Goal: Transaction & Acquisition: Book appointment/travel/reservation

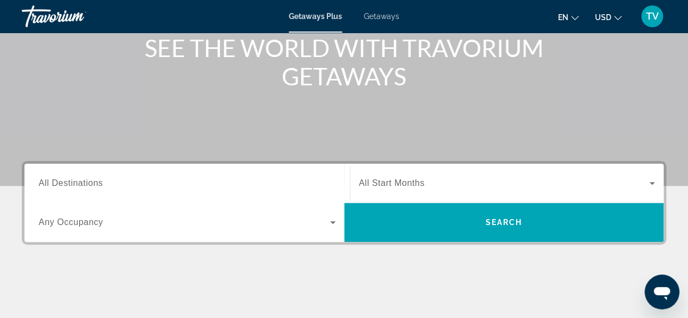
scroll to position [141, 0]
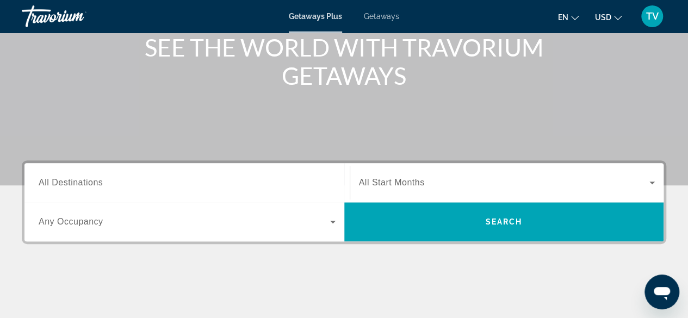
click at [158, 188] on input "Destination All Destinations" at bounding box center [187, 183] width 297 height 13
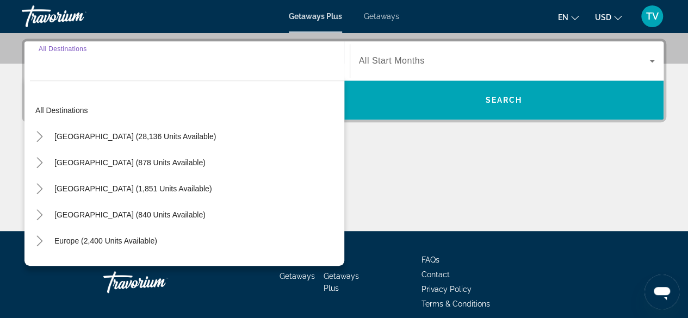
scroll to position [265, 0]
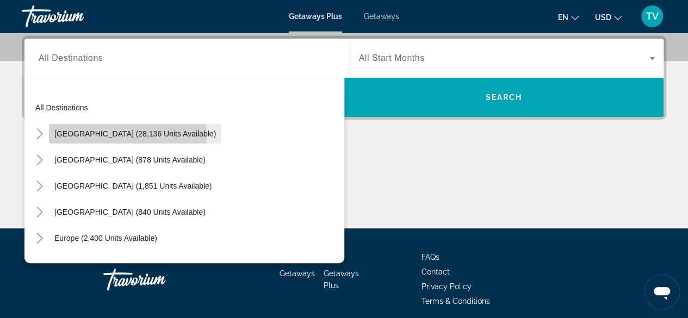
click at [127, 134] on span "United States (28,136 units available)" at bounding box center [135, 133] width 162 height 9
type input "**********"
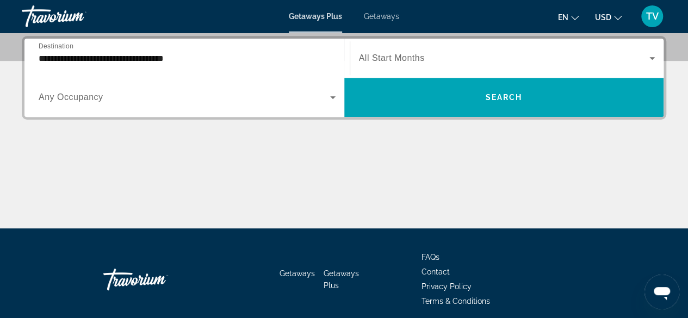
click at [421, 58] on span "All Start Months" at bounding box center [392, 57] width 66 height 9
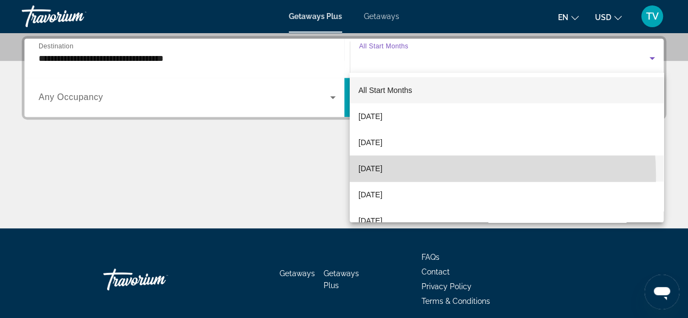
click at [388, 176] on mat-option "November 2025" at bounding box center [507, 169] width 314 height 26
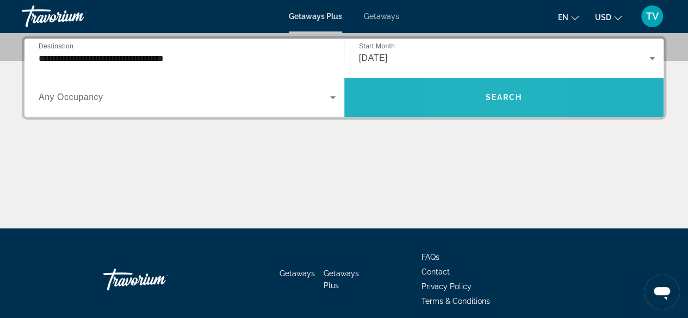
click at [476, 95] on span "Search widget" at bounding box center [504, 97] width 320 height 26
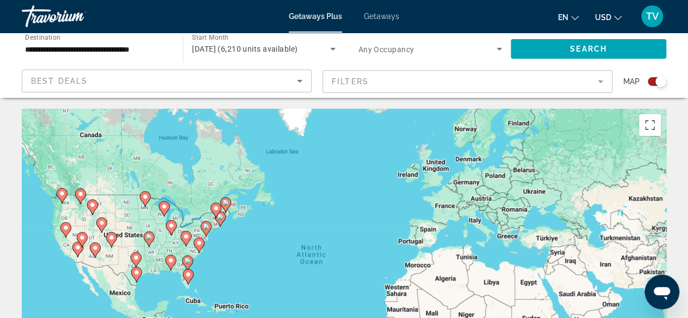
click at [276, 218] on div "To activate drag with keyboard, press Alt + Enter. Once in keyboard drag state,…" at bounding box center [344, 272] width 644 height 326
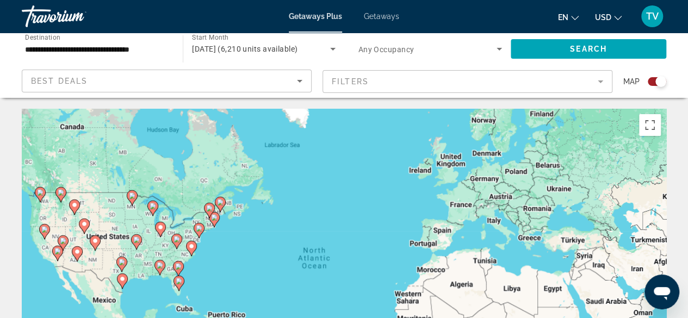
click at [276, 218] on div "To activate drag with keyboard, press Alt + Enter. Once in keyboard drag state,…" at bounding box center [344, 272] width 644 height 326
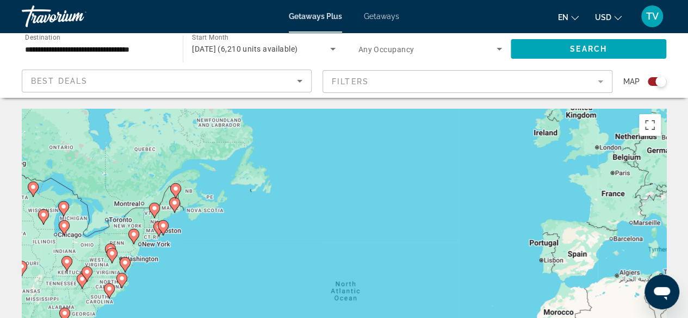
click at [253, 231] on div "To activate drag with keyboard, press Alt + Enter. Once in keyboard drag state,…" at bounding box center [344, 272] width 644 height 326
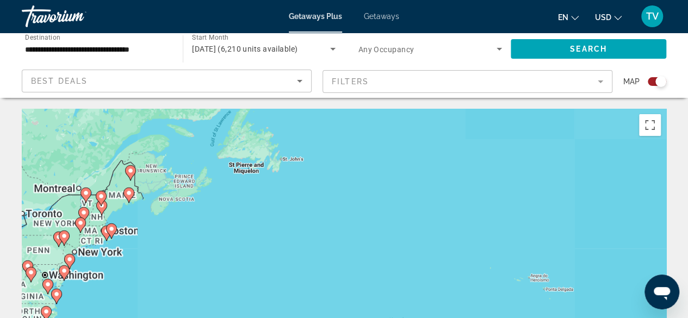
click at [253, 231] on div "To activate drag with keyboard, press Alt + Enter. Once in keyboard drag state,…" at bounding box center [344, 272] width 644 height 326
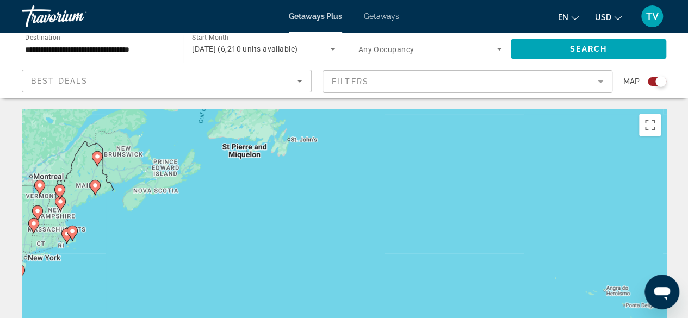
click at [253, 231] on div "To activate drag with keyboard, press Alt + Enter. Once in keyboard drag state,…" at bounding box center [344, 272] width 644 height 326
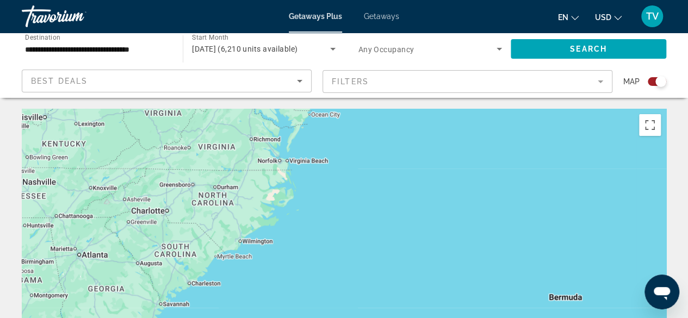
drag, startPoint x: 284, startPoint y: 163, endPoint x: 646, endPoint y: -8, distance: 400.7
click at [646, 0] on html "**********" at bounding box center [344, 159] width 688 height 318
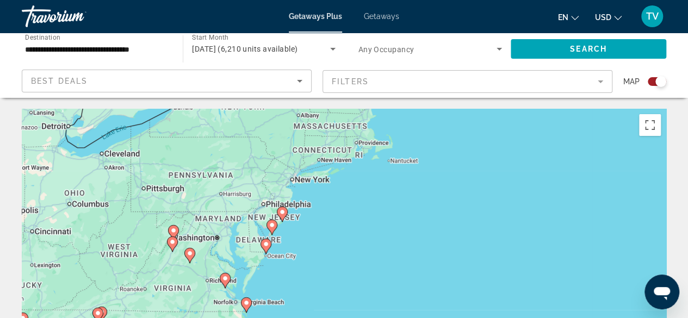
drag, startPoint x: 351, startPoint y: 199, endPoint x: 306, endPoint y: 344, distance: 152.2
click at [306, 318] on html "**********" at bounding box center [344, 159] width 688 height 318
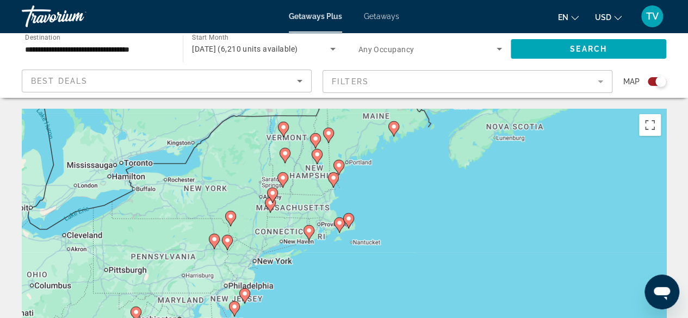
drag, startPoint x: 360, startPoint y: 190, endPoint x: 321, endPoint y: 272, distance: 91.2
click at [321, 272] on div "To activate drag with keyboard, press Alt + Enter. Once in keyboard drag state,…" at bounding box center [344, 272] width 644 height 326
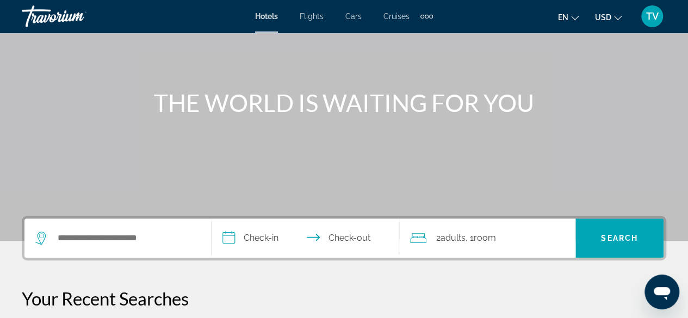
scroll to position [86, 0]
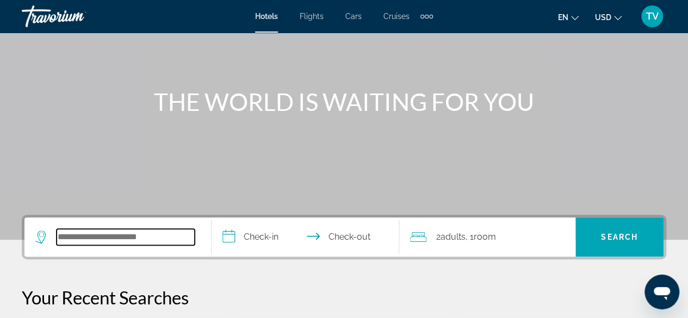
click at [150, 235] on input "Search widget" at bounding box center [126, 237] width 138 height 16
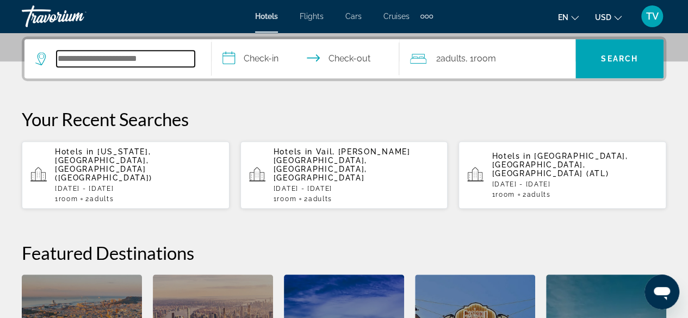
scroll to position [265, 0]
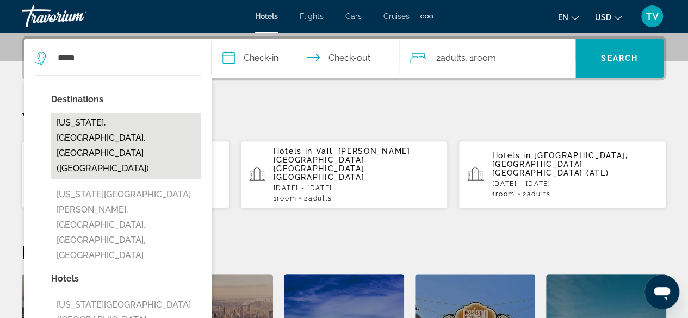
click at [80, 119] on button "[US_STATE], [GEOGRAPHIC_DATA], [GEOGRAPHIC_DATA] ([GEOGRAPHIC_DATA])" at bounding box center [126, 146] width 150 height 66
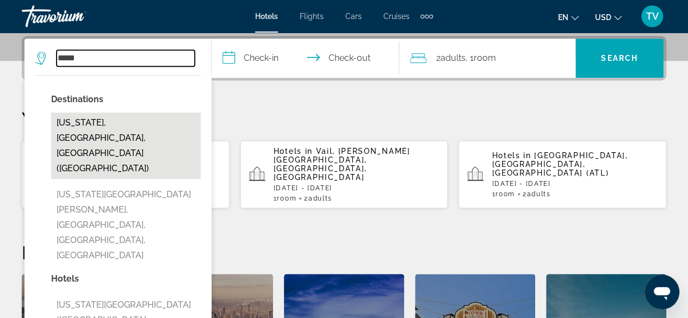
type input "**********"
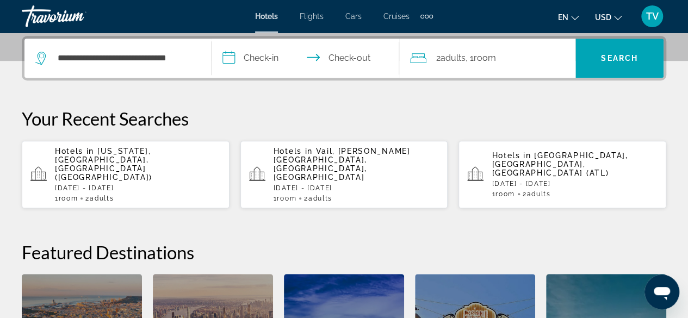
click at [261, 57] on input "**********" at bounding box center [307, 60] width 191 height 42
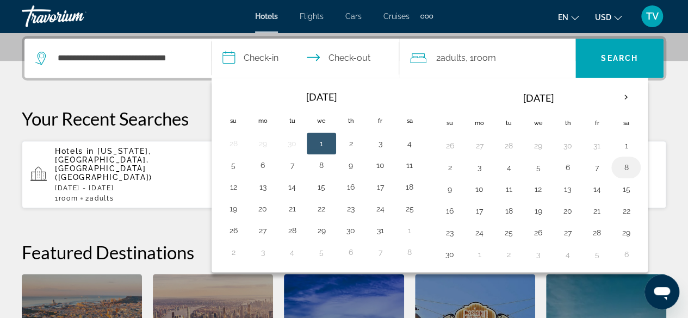
click at [623, 167] on button "8" at bounding box center [625, 167] width 17 height 15
click at [450, 184] on button "9" at bounding box center [449, 189] width 17 height 15
type input "**********"
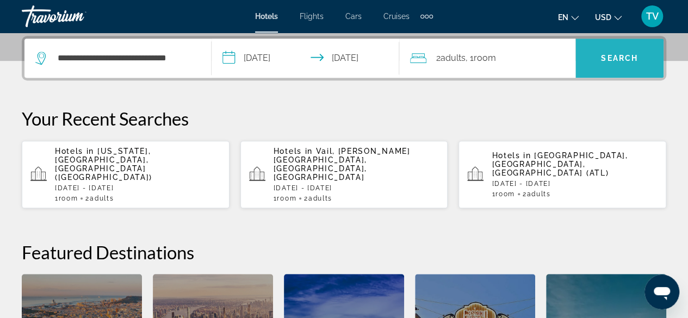
click at [611, 57] on span "Search" at bounding box center [619, 58] width 37 height 9
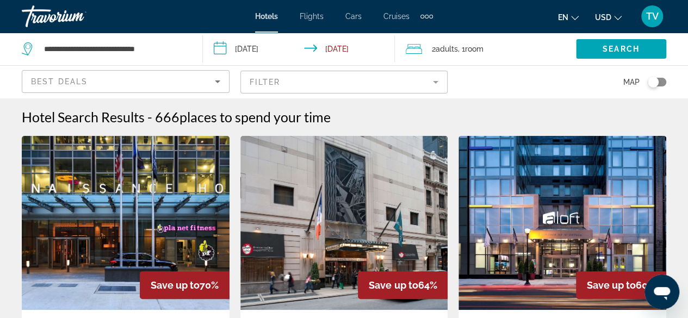
click at [652, 82] on div "Toggle map" at bounding box center [653, 82] width 11 height 11
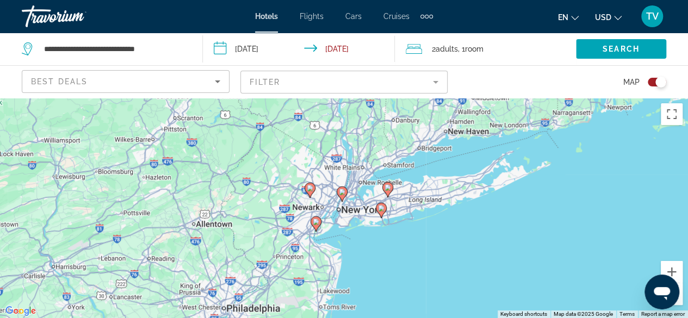
click at [464, 247] on div "To activate drag with keyboard, press Alt + Enter. Once in keyboard drag state,…" at bounding box center [344, 208] width 688 height 220
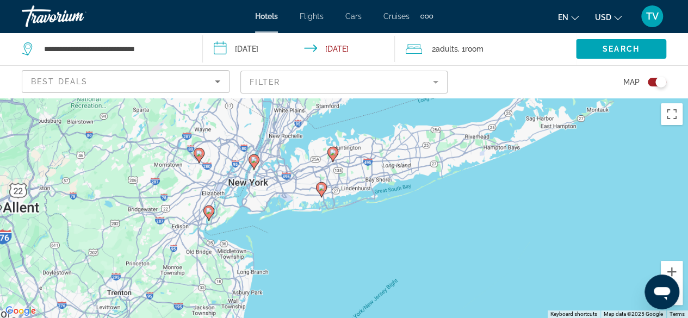
click at [464, 247] on div "To activate drag with keyboard, press Alt + Enter. Once in keyboard drag state,…" at bounding box center [344, 208] width 688 height 220
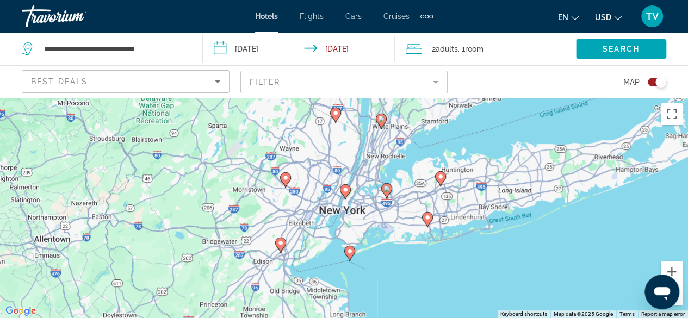
drag, startPoint x: 249, startPoint y: 243, endPoint x: 379, endPoint y: 280, distance: 134.6
click at [379, 280] on div "To activate drag with keyboard, press Alt + Enter. Once in keyboard drag state,…" at bounding box center [344, 208] width 688 height 220
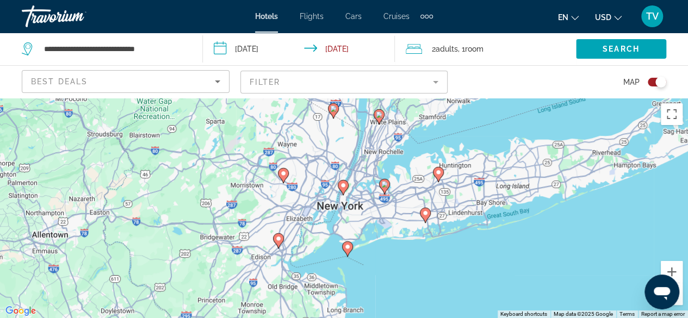
click at [379, 280] on div "To activate drag with keyboard, press Alt + Enter. Once in keyboard drag state,…" at bounding box center [344, 208] width 688 height 220
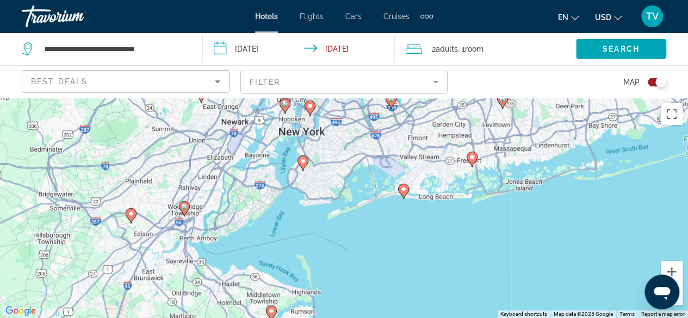
click at [379, 280] on div "To activate drag with keyboard, press Alt + Enter. Once in keyboard drag state,…" at bounding box center [344, 208] width 688 height 220
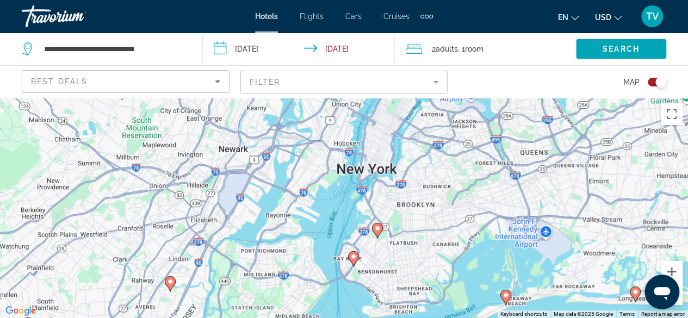
drag, startPoint x: 221, startPoint y: 156, endPoint x: 365, endPoint y: 344, distance: 236.3
click at [365, 318] on html "**********" at bounding box center [344, 159] width 688 height 318
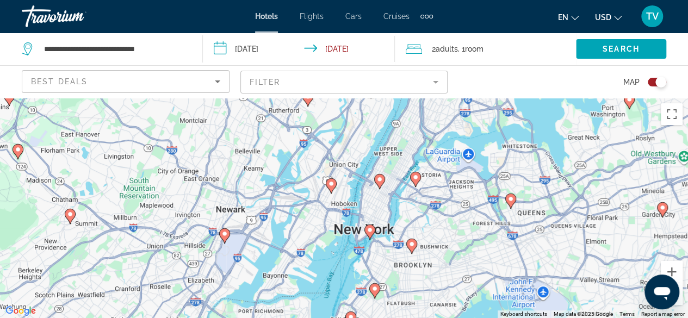
drag, startPoint x: 445, startPoint y: 181, endPoint x: 441, endPoint y: 248, distance: 67.5
click at [441, 248] on div "To activate drag with keyboard, press Alt + Enter. Once in keyboard drag state,…" at bounding box center [344, 208] width 688 height 220
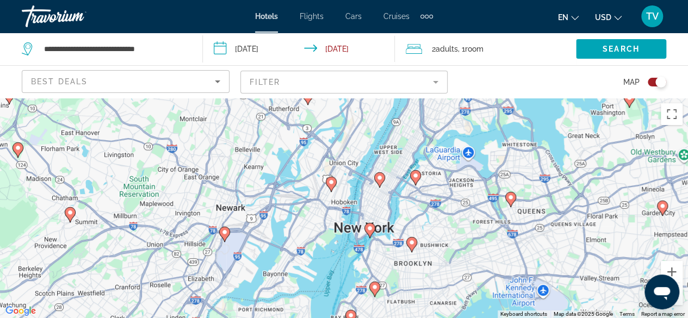
click at [414, 220] on div "To activate drag with keyboard, press Alt + Enter. Once in keyboard drag state,…" at bounding box center [344, 208] width 688 height 220
click at [678, 270] on button "Zoom in" at bounding box center [672, 272] width 22 height 22
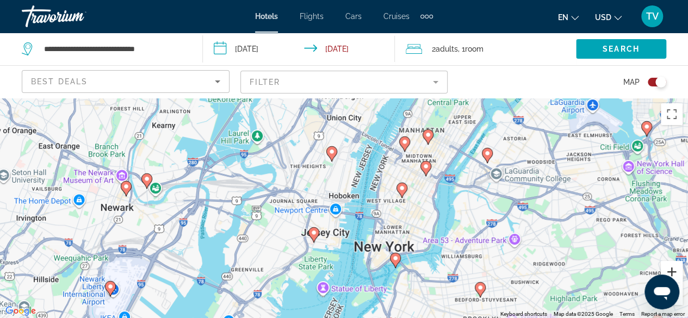
click at [672, 269] on button "Zoom in" at bounding box center [672, 272] width 22 height 22
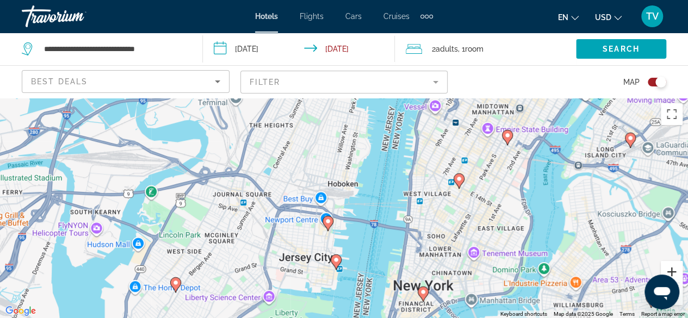
click at [672, 269] on button "Zoom in" at bounding box center [672, 272] width 22 height 22
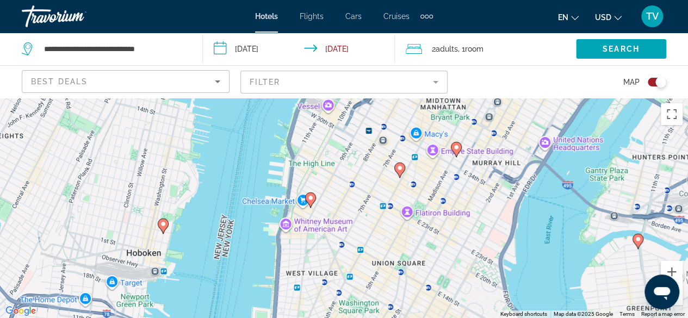
drag, startPoint x: 616, startPoint y: 246, endPoint x: 415, endPoint y: 340, distance: 221.4
click at [415, 318] on html "**********" at bounding box center [344, 159] width 688 height 318
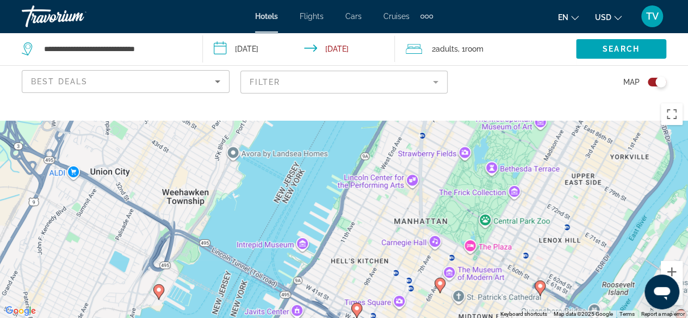
scroll to position [98, 0]
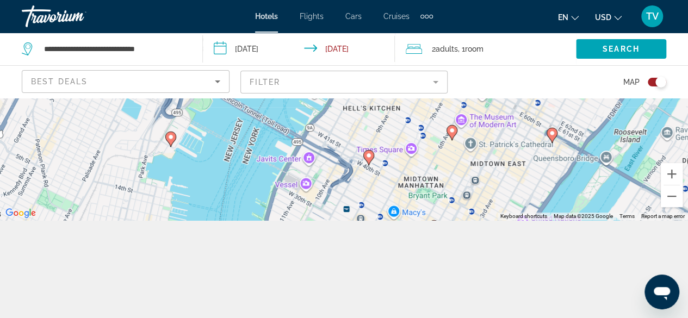
drag, startPoint x: 386, startPoint y: 207, endPoint x: 363, endPoint y: 289, distance: 84.7
click at [363, 289] on div "**********" at bounding box center [344, 159] width 688 height 318
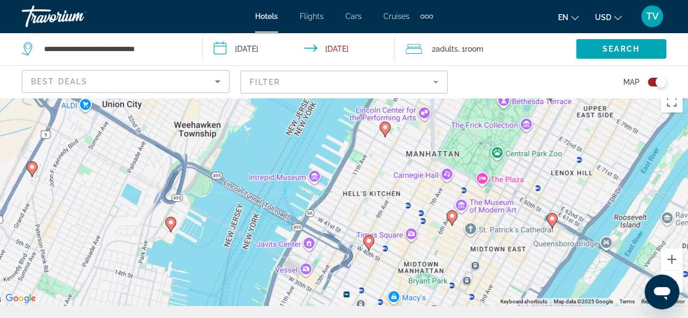
scroll to position [0, 0]
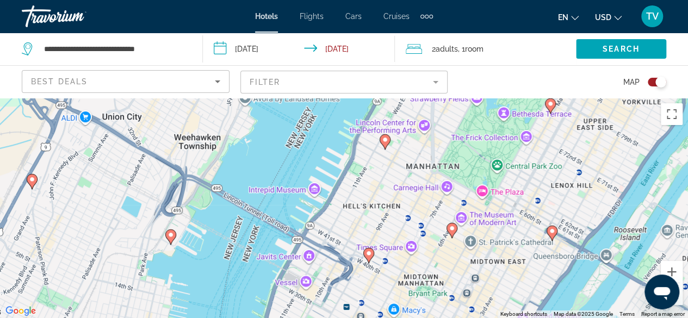
click at [551, 235] on icon "Main content" at bounding box center [552, 233] width 10 height 14
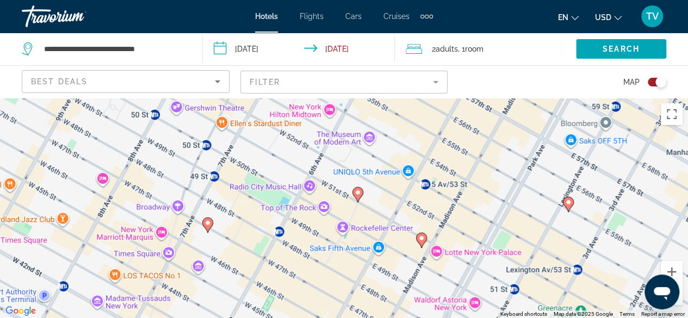
drag, startPoint x: 222, startPoint y: 252, endPoint x: 620, endPoint y: 250, distance: 398.1
click at [620, 250] on div "To activate drag with keyboard, press Alt + Enter. Once in keyboard drag state,…" at bounding box center [344, 208] width 688 height 220
click at [566, 206] on icon "Main content" at bounding box center [568, 204] width 10 height 14
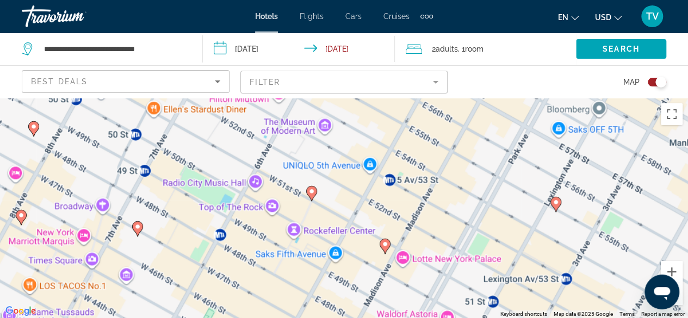
click at [566, 206] on div "To activate drag with keyboard, press Alt + Enter. Once in keyboard drag state,…" at bounding box center [344, 208] width 688 height 220
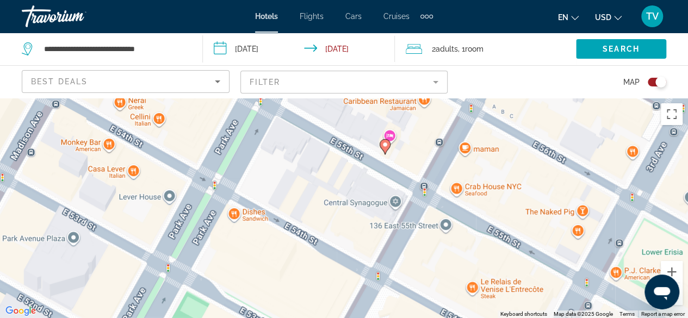
click at [382, 144] on image "Main content" at bounding box center [385, 144] width 7 height 7
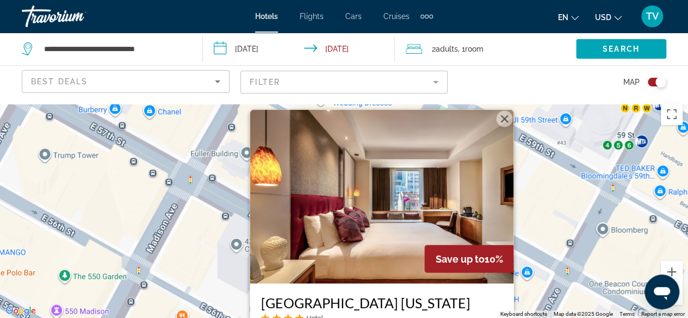
drag, startPoint x: 552, startPoint y: 118, endPoint x: 548, endPoint y: 216, distance: 98.0
click at [548, 216] on div "To activate drag with keyboard, press Alt + Enter. Once in keyboard drag state,…" at bounding box center [344, 208] width 688 height 220
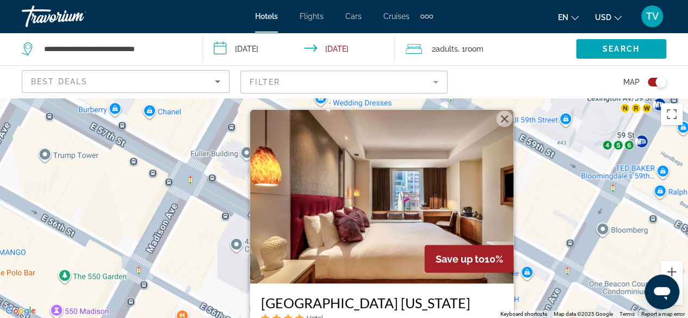
click at [505, 114] on button "Close" at bounding box center [504, 118] width 16 height 16
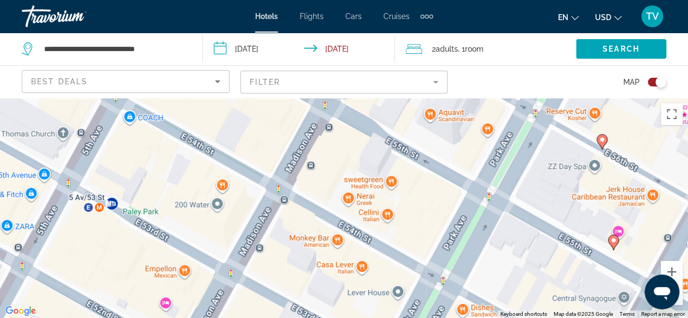
drag, startPoint x: 221, startPoint y: 290, endPoint x: 456, endPoint y: 39, distance: 344.0
click at [456, 98] on div "**********" at bounding box center [344, 257] width 688 height 318
click at [679, 302] on button "Zoom out" at bounding box center [672, 294] width 22 height 22
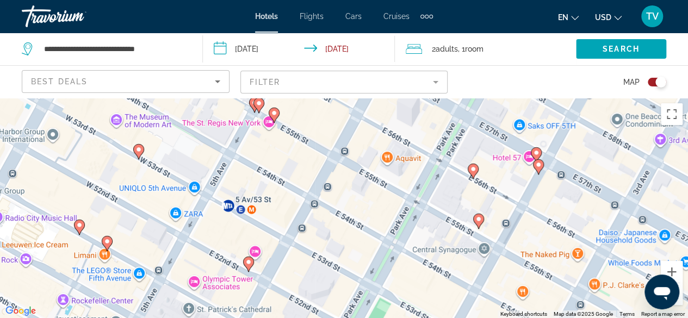
click at [679, 302] on button "Zoom out" at bounding box center [672, 294] width 22 height 22
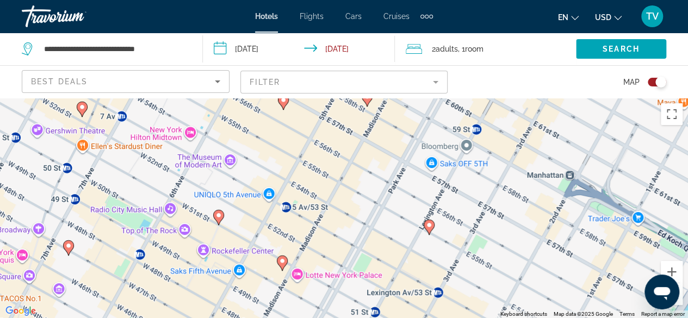
click at [679, 302] on button "Zoom out" at bounding box center [672, 294] width 22 height 22
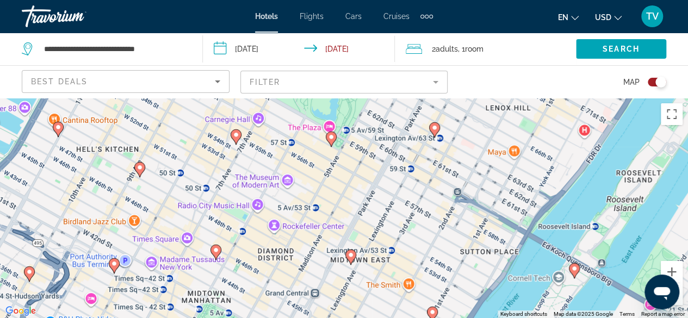
click at [215, 252] on image "Main content" at bounding box center [216, 250] width 7 height 7
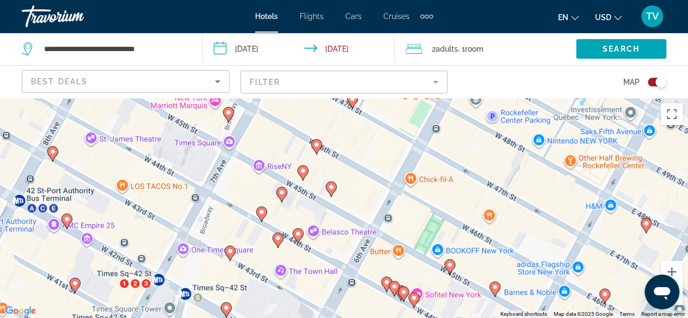
click at [331, 186] on image "Main content" at bounding box center [331, 187] width 7 height 7
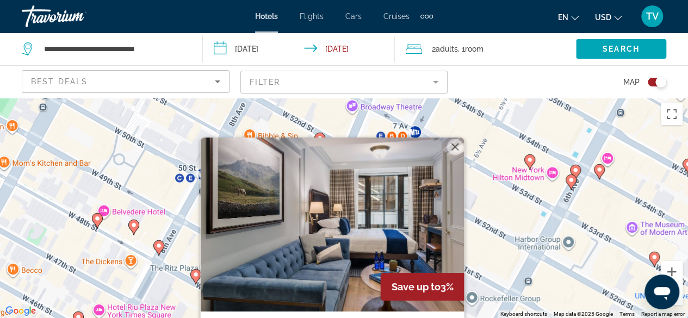
drag, startPoint x: 509, startPoint y: 137, endPoint x: 510, endPoint y: 256, distance: 119.1
click at [510, 256] on div "To navigate, press the arrow keys. To activate drag with keyboard, press Alt + …" at bounding box center [344, 208] width 688 height 220
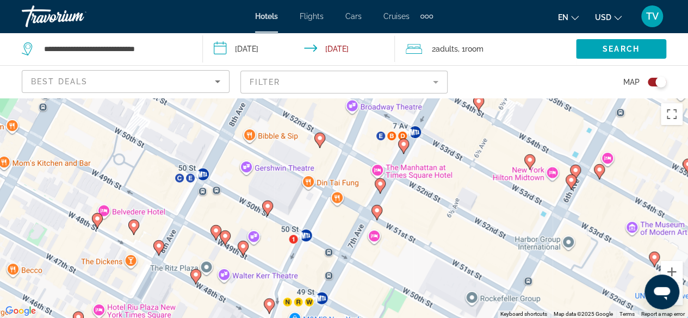
click at [96, 218] on image "Main content" at bounding box center [97, 218] width 7 height 7
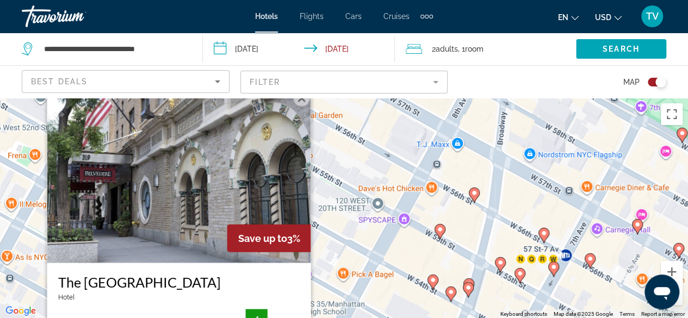
drag, startPoint x: 371, startPoint y: 174, endPoint x: 384, endPoint y: 249, distance: 75.6
click at [384, 249] on div "To activate drag with keyboard, press Alt + Enter. Once in keyboard drag state,…" at bounding box center [344, 208] width 688 height 220
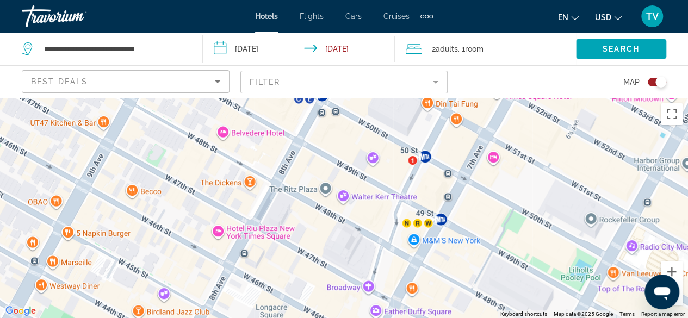
drag, startPoint x: 251, startPoint y: 279, endPoint x: 289, endPoint y: -47, distance: 328.5
click at [289, 0] on html "**********" at bounding box center [344, 159] width 688 height 318
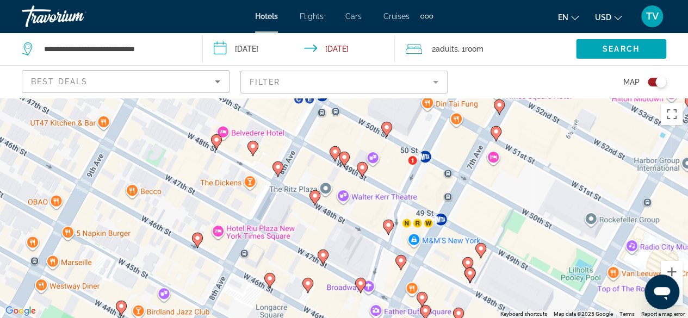
click at [268, 274] on icon "Main content" at bounding box center [269, 280] width 10 height 14
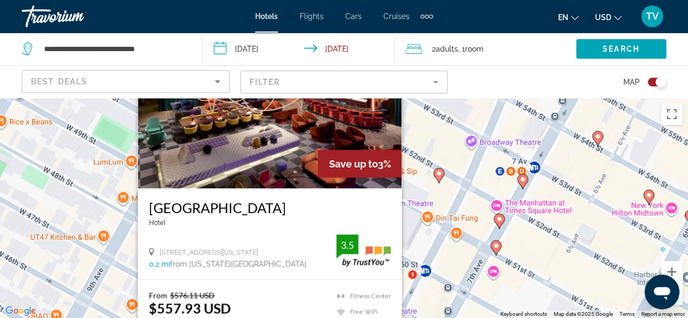
click at [425, 139] on div "To activate drag with keyboard, press Alt + Enter. Once in keyboard drag state,…" at bounding box center [344, 208] width 688 height 220
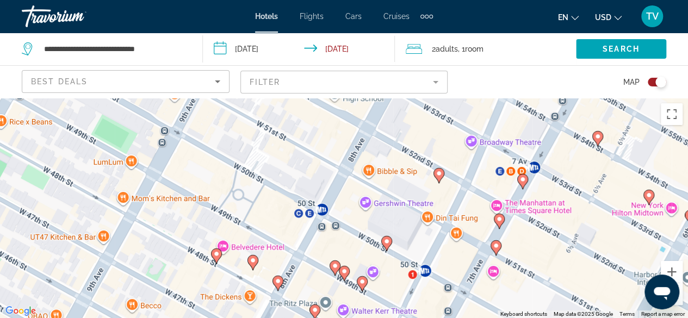
click at [437, 89] on mat-form-field "Filter" at bounding box center [344, 82] width 208 height 23
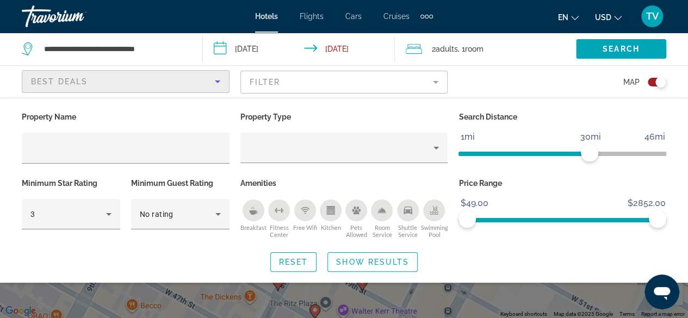
click at [219, 82] on icon "Sort by" at bounding box center [217, 81] width 13 height 13
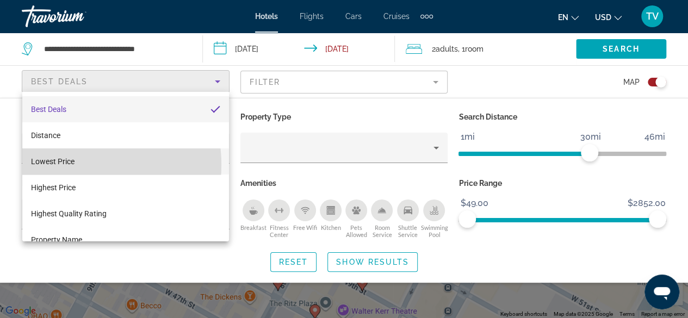
click at [71, 165] on span "Lowest Price" at bounding box center [53, 161] width 44 height 9
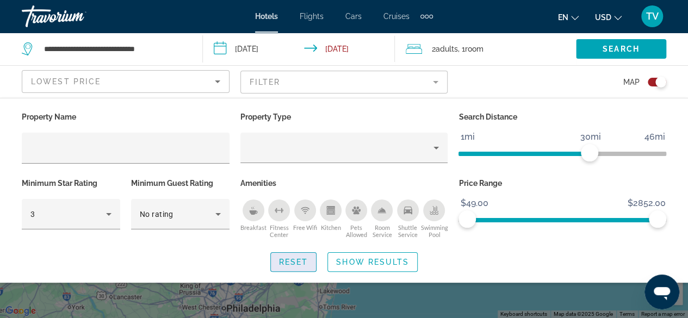
click at [290, 253] on span "Search widget" at bounding box center [294, 262] width 46 height 26
click at [369, 259] on span "Show Results" at bounding box center [372, 262] width 73 height 9
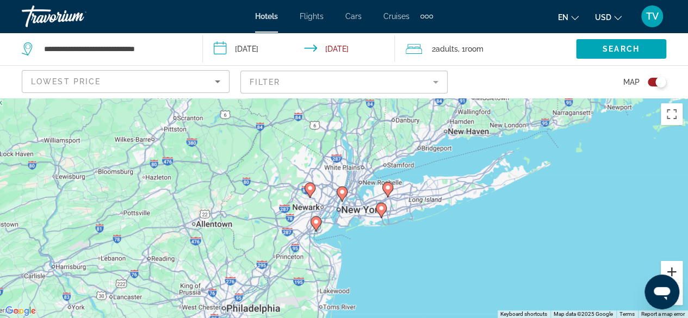
click at [670, 266] on button "Zoom in" at bounding box center [672, 272] width 22 height 22
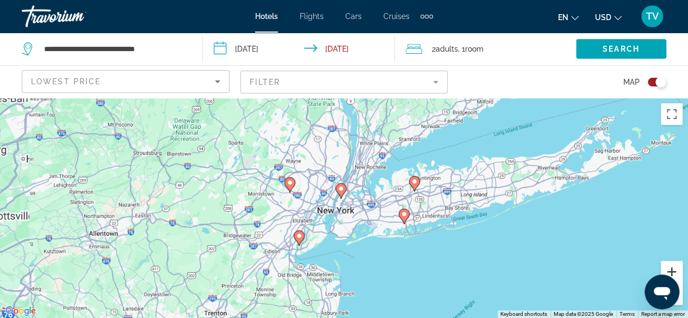
click at [670, 266] on button "Zoom in" at bounding box center [672, 272] width 22 height 22
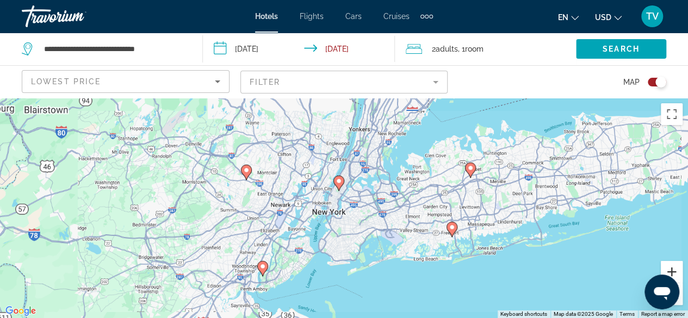
click at [670, 266] on button "Zoom in" at bounding box center [672, 272] width 22 height 22
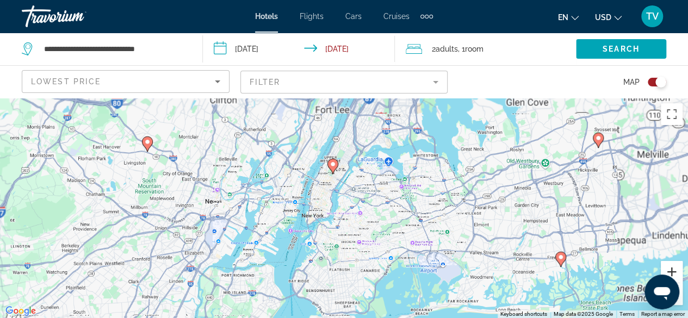
click at [670, 266] on button "Zoom in" at bounding box center [672, 272] width 22 height 22
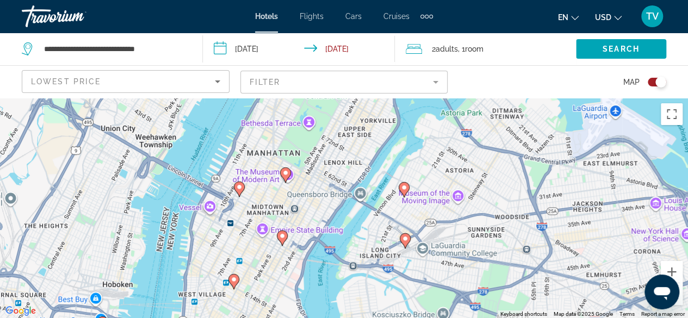
drag, startPoint x: 246, startPoint y: 151, endPoint x: 274, endPoint y: 289, distance: 140.8
click at [274, 289] on div "To activate drag with keyboard, press Alt + Enter. Once in keyboard drag state,…" at bounding box center [344, 208] width 688 height 220
click at [282, 238] on image "Main content" at bounding box center [282, 236] width 7 height 7
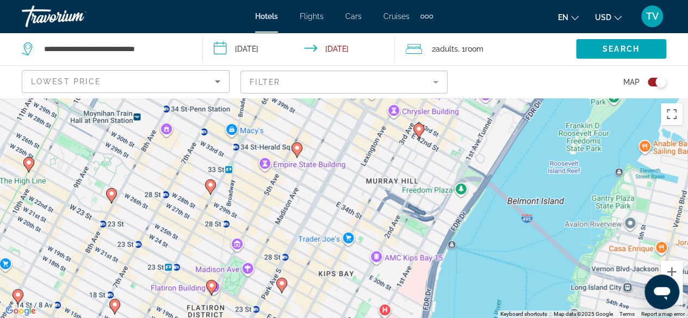
click at [210, 288] on image "Main content" at bounding box center [211, 285] width 7 height 7
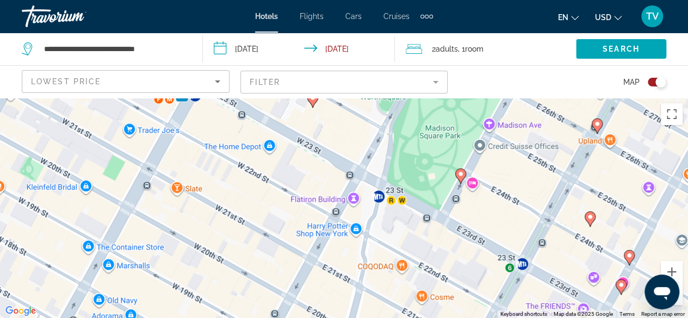
click at [592, 126] on icon "Main content" at bounding box center [597, 125] width 11 height 15
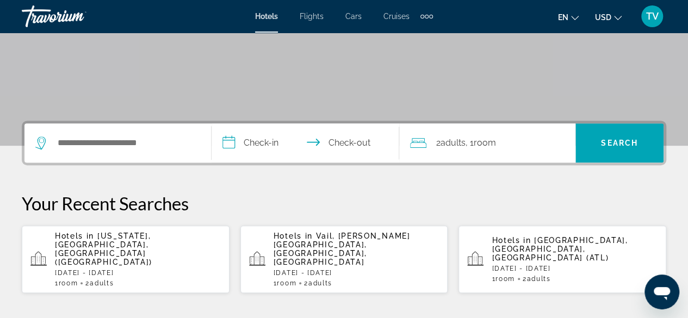
scroll to position [178, 0]
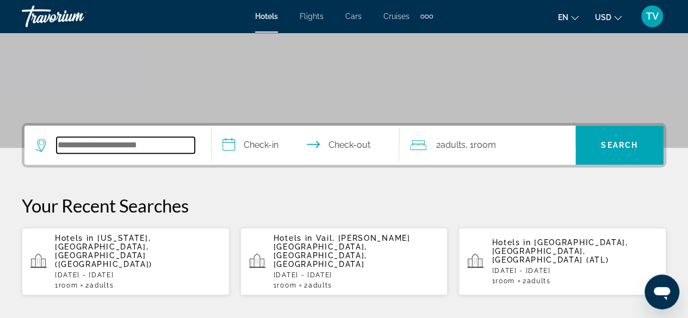
click at [159, 146] on input "Search widget" at bounding box center [126, 145] width 138 height 16
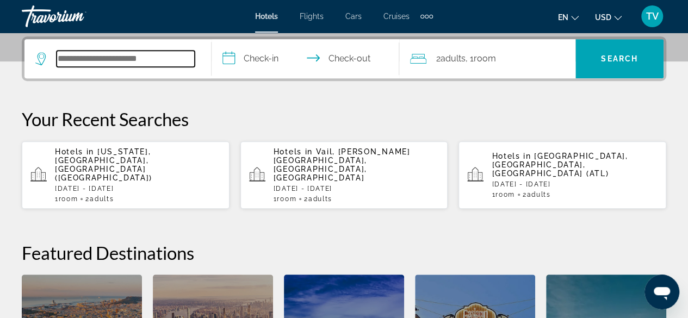
scroll to position [265, 0]
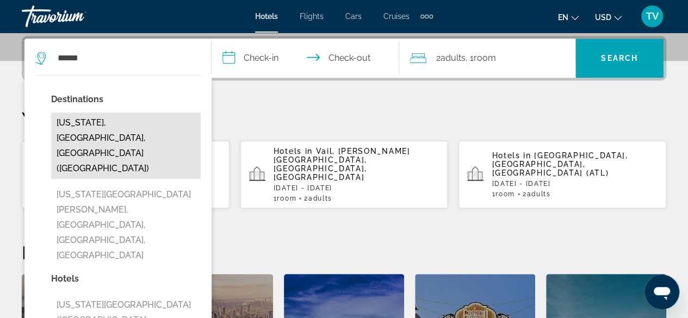
click at [123, 126] on button "[US_STATE], [GEOGRAPHIC_DATA], [GEOGRAPHIC_DATA] ([GEOGRAPHIC_DATA])" at bounding box center [126, 146] width 150 height 66
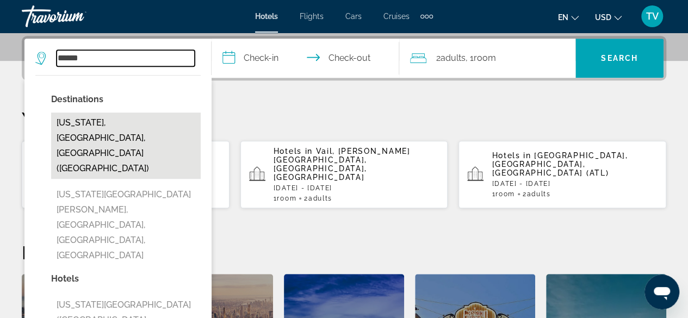
type input "**********"
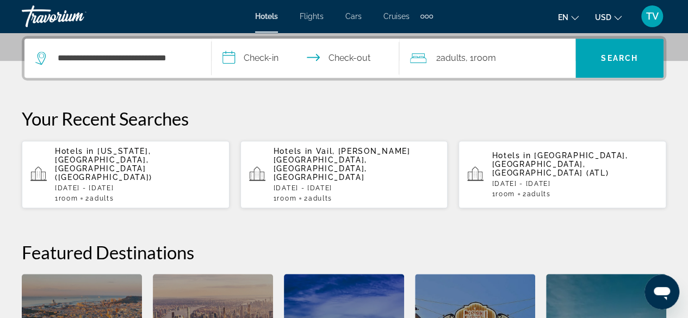
click at [273, 59] on input "**********" at bounding box center [307, 60] width 191 height 42
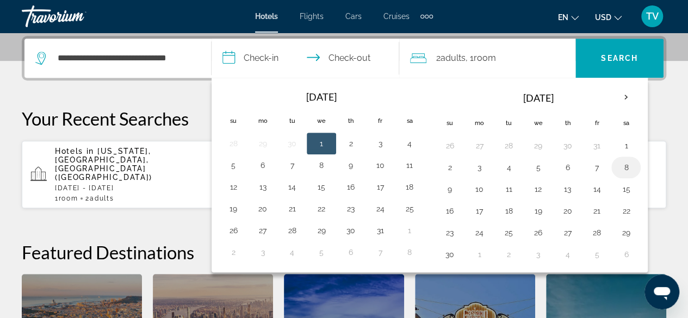
click at [619, 164] on button "8" at bounding box center [625, 167] width 17 height 15
click at [442, 187] on button "9" at bounding box center [449, 189] width 17 height 15
type input "**********"
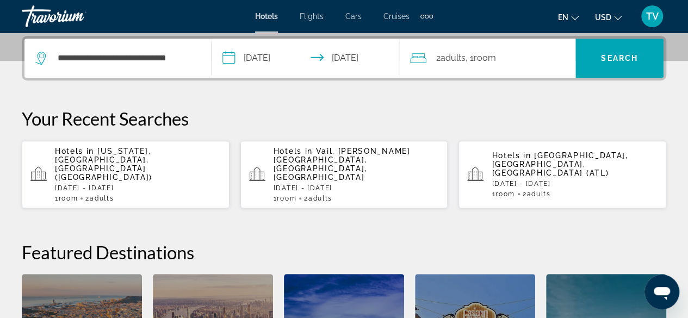
drag, startPoint x: 442, startPoint y: 187, endPoint x: 474, endPoint y: 45, distance: 145.0
click at [474, 45] on div "**********" at bounding box center [344, 236] width 688 height 400
click at [612, 58] on span "Search" at bounding box center [619, 58] width 37 height 9
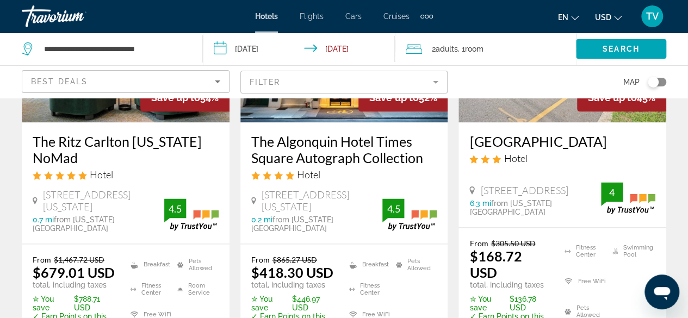
scroll to position [592, 0]
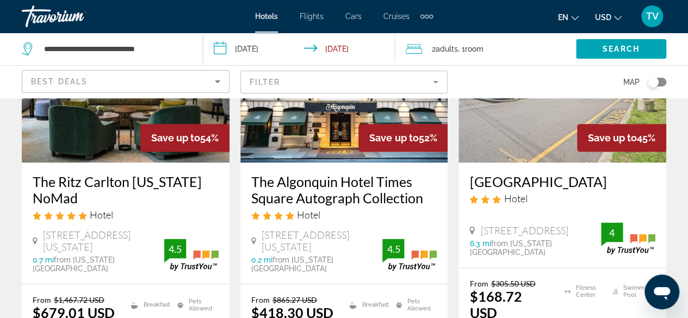
click at [438, 83] on mat-form-field "Filter" at bounding box center [344, 82] width 208 height 23
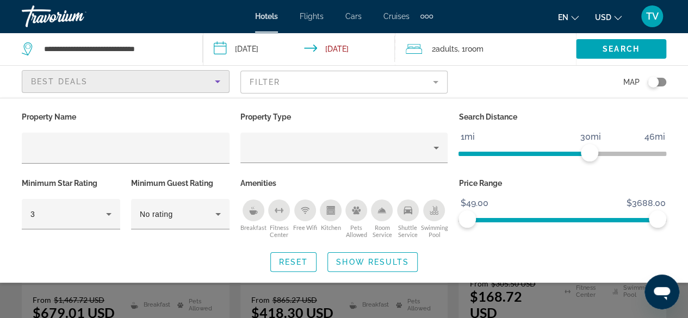
click at [220, 79] on icon "Sort by" at bounding box center [217, 81] width 13 height 13
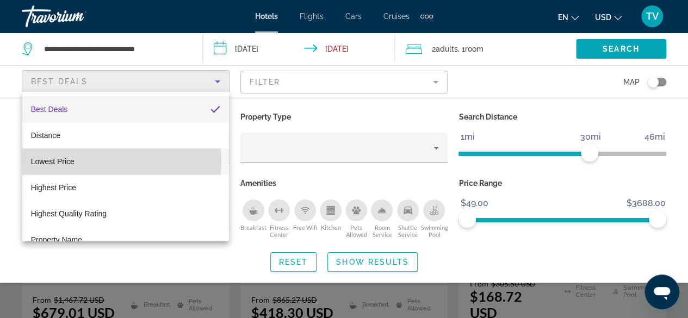
click at [78, 161] on mat-option "Lowest Price" at bounding box center [125, 161] width 207 height 26
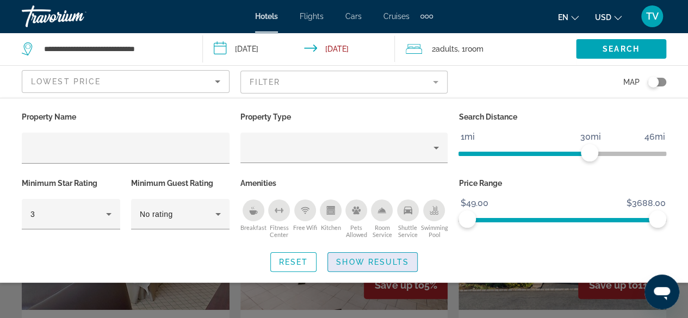
click at [375, 267] on span "Search widget" at bounding box center [372, 262] width 89 height 26
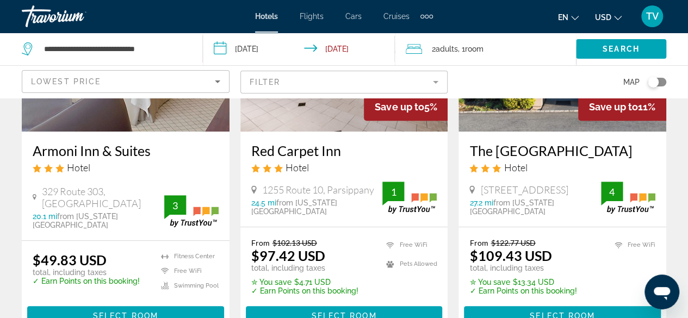
scroll to position [166, 0]
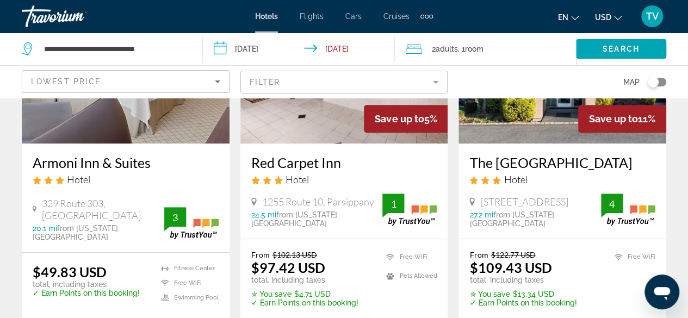
click at [654, 84] on div "Toggle map" at bounding box center [653, 82] width 11 height 11
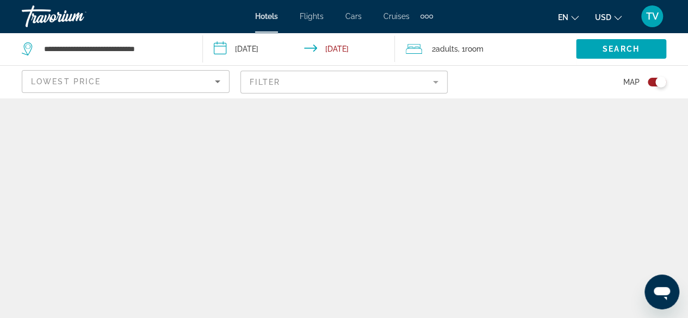
scroll to position [0, 0]
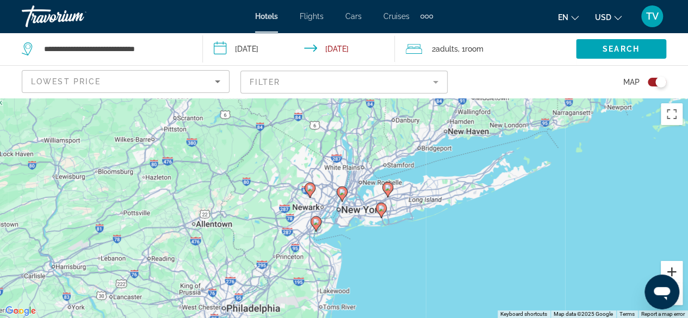
click at [677, 272] on button "Zoom in" at bounding box center [672, 272] width 22 height 22
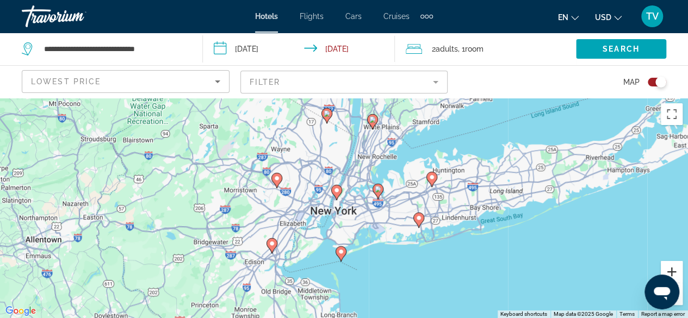
click at [677, 272] on button "Zoom in" at bounding box center [672, 272] width 22 height 22
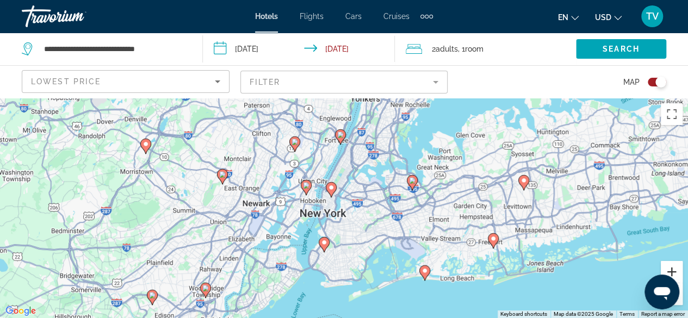
click at [677, 272] on button "Zoom in" at bounding box center [672, 272] width 22 height 22
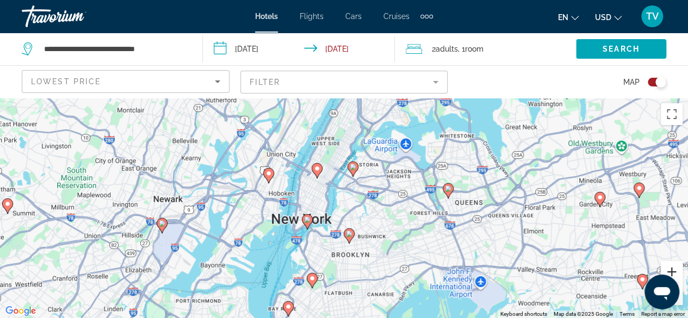
click at [677, 272] on button "Zoom in" at bounding box center [672, 272] width 22 height 22
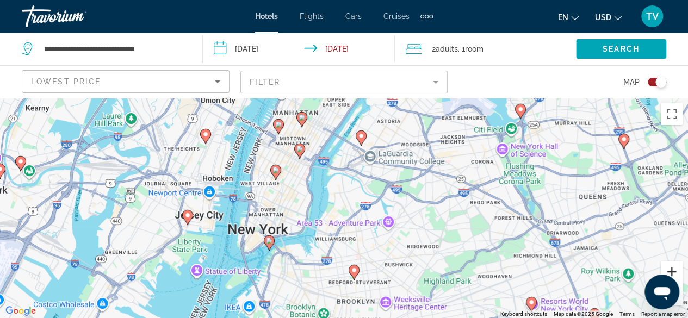
click at [677, 272] on button "Zoom in" at bounding box center [672, 272] width 22 height 22
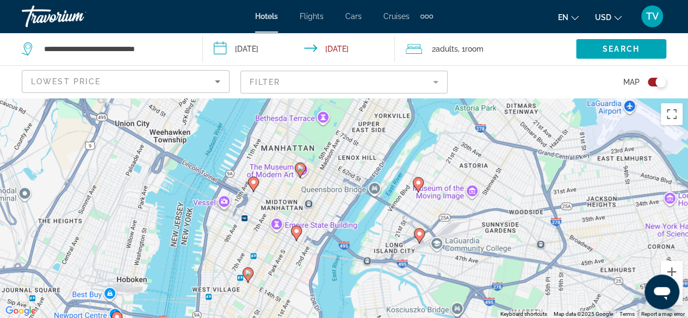
drag, startPoint x: 231, startPoint y: 184, endPoint x: 271, endPoint y: 317, distance: 138.3
click at [271, 317] on div "To activate drag with keyboard, press Alt + Enter. Once in keyboard drag state,…" at bounding box center [344, 208] width 688 height 220
click at [295, 231] on image "Main content" at bounding box center [296, 231] width 7 height 7
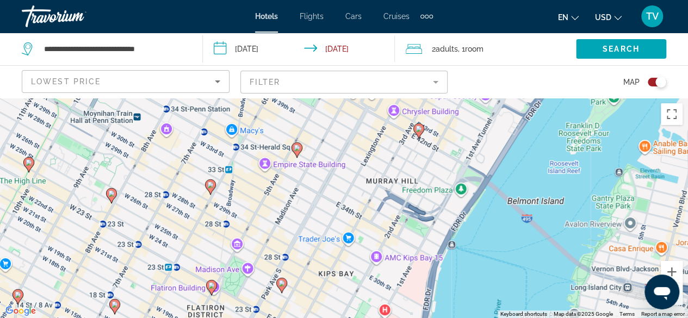
click at [211, 283] on image "Main content" at bounding box center [211, 285] width 7 height 7
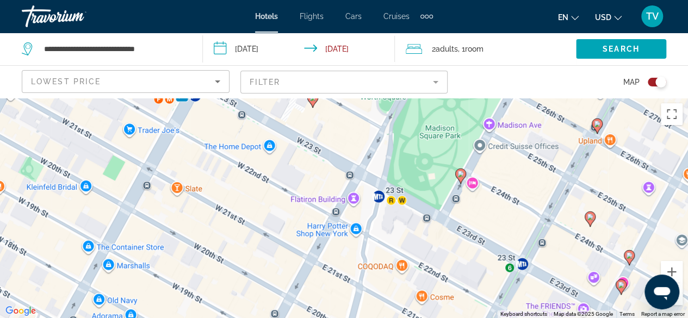
click at [594, 126] on image "Main content" at bounding box center [597, 124] width 7 height 7
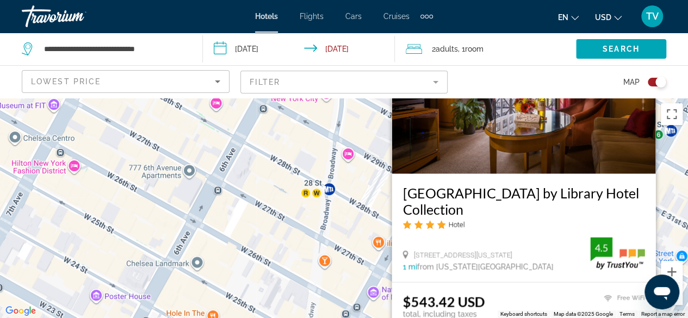
click at [278, 250] on div "To navigate, press the arrow keys. To activate drag with keyboard, press Alt + …" at bounding box center [344, 208] width 688 height 220
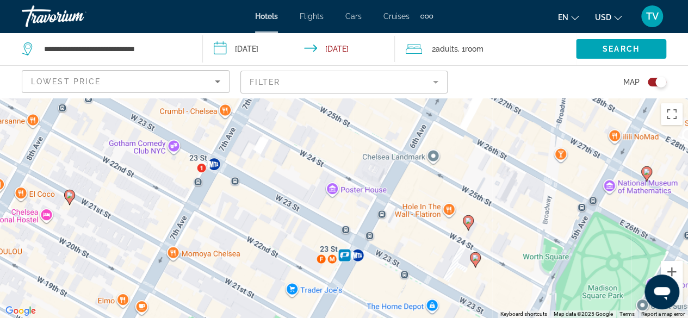
drag, startPoint x: 278, startPoint y: 250, endPoint x: 516, endPoint y: 143, distance: 260.2
click at [516, 143] on div "To navigate, press the arrow keys. To activate drag with keyboard, press Alt + …" at bounding box center [344, 208] width 688 height 220
click at [70, 204] on gmp-advanced-marker "Main content" at bounding box center [69, 197] width 11 height 16
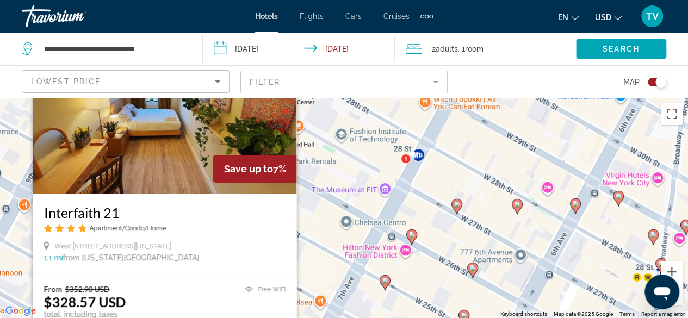
click at [309, 224] on div "To activate drag with keyboard, press Alt + Enter. Once in keyboard drag state,…" at bounding box center [344, 208] width 688 height 220
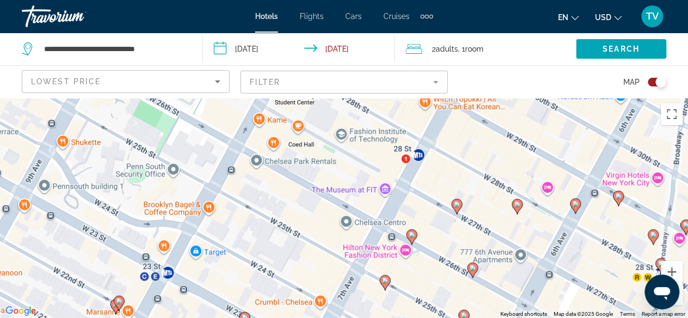
click at [386, 283] on icon "Main content" at bounding box center [385, 282] width 10 height 14
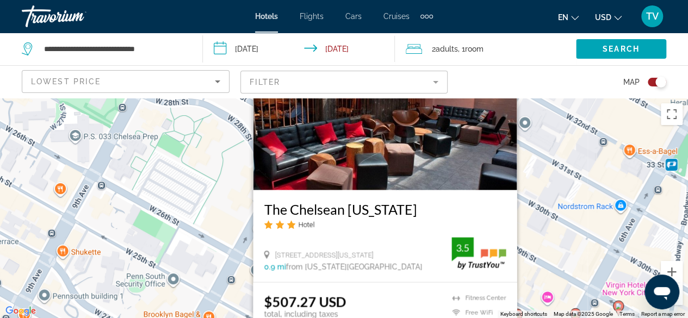
click at [209, 205] on div "To activate drag with keyboard, press Alt + Enter. Once in keyboard drag state,…" at bounding box center [344, 208] width 688 height 220
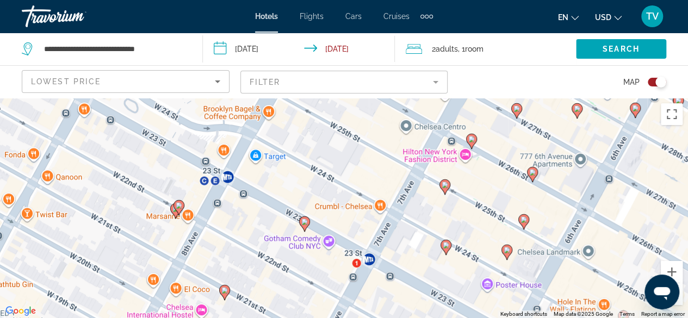
drag, startPoint x: 197, startPoint y: 275, endPoint x: 257, endPoint y: 68, distance: 215.7
click at [257, 98] on div "**********" at bounding box center [344, 257] width 688 height 318
click at [225, 294] on icon "Main content" at bounding box center [224, 292] width 10 height 14
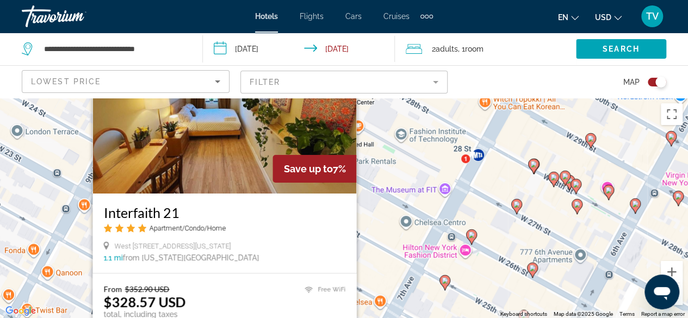
click at [361, 231] on div "To activate drag with keyboard, press Alt + Enter. Once in keyboard drag state,…" at bounding box center [344, 208] width 688 height 220
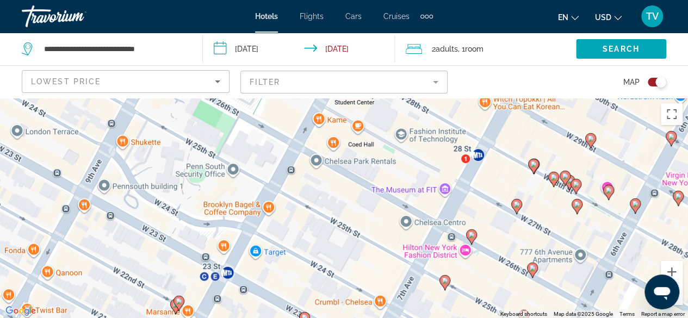
click at [443, 283] on icon "Main content" at bounding box center [444, 282] width 10 height 14
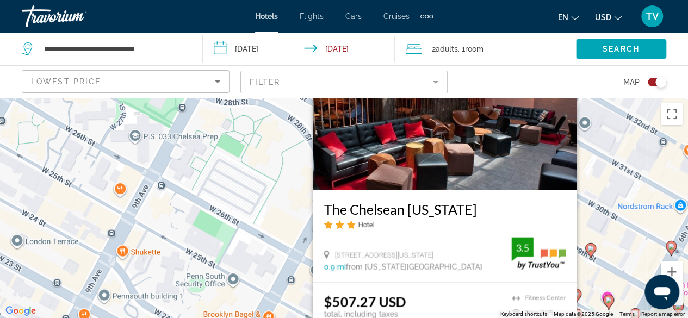
click at [206, 178] on div "To activate drag with keyboard, press Alt + Enter. Once in keyboard drag state,…" at bounding box center [344, 208] width 688 height 220
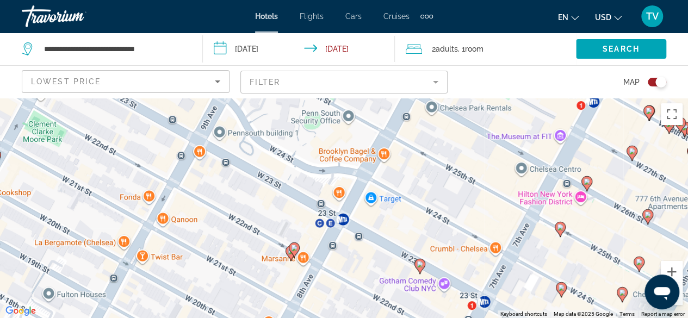
drag, startPoint x: 141, startPoint y: 286, endPoint x: 258, endPoint y: 121, distance: 202.1
click at [258, 121] on div "To activate drag with keyboard, press Alt + Enter. Once in keyboard drag state,…" at bounding box center [344, 208] width 688 height 220
click at [418, 264] on image "Main content" at bounding box center [420, 264] width 7 height 7
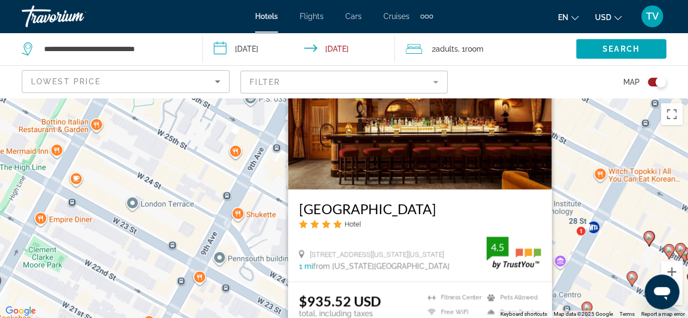
click at [191, 229] on div "To activate drag with keyboard, press Alt + Enter. Once in keyboard drag state,…" at bounding box center [344, 208] width 688 height 220
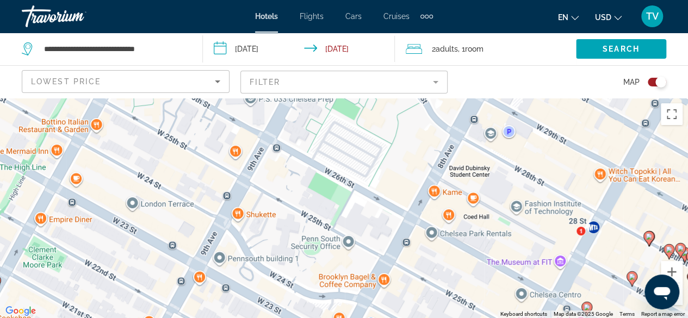
click at [436, 79] on mat-form-field "Filter" at bounding box center [344, 82] width 208 height 23
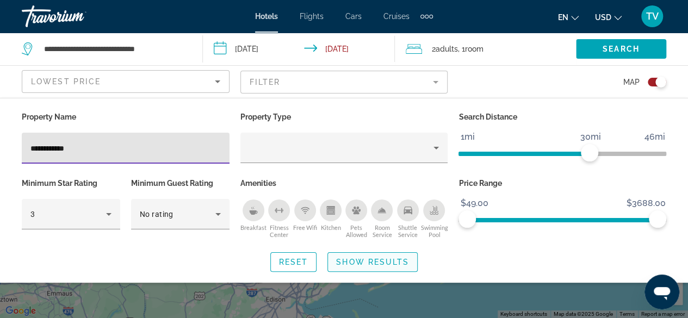
type input "**********"
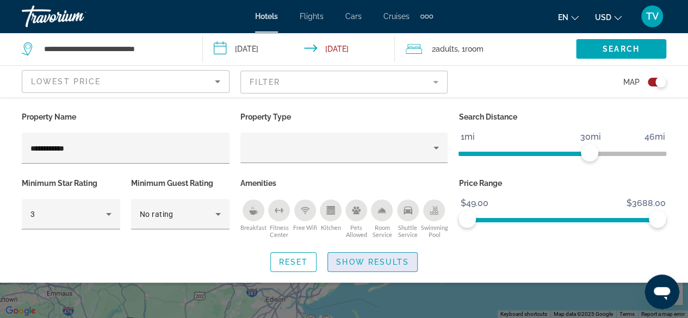
click at [362, 265] on span "Show Results" at bounding box center [372, 262] width 73 height 9
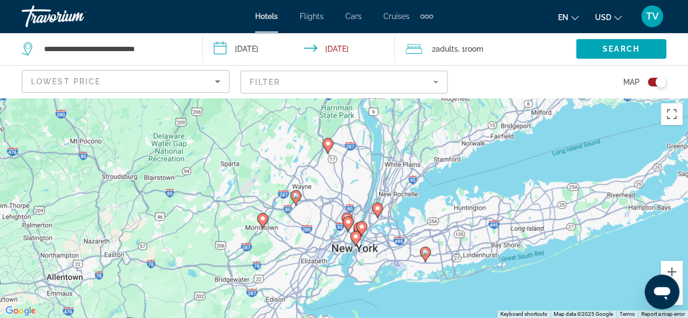
click at [662, 83] on div "Toggle map" at bounding box center [660, 82] width 11 height 11
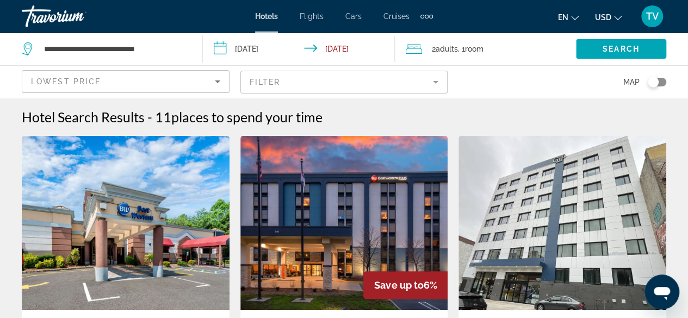
click at [434, 82] on mat-form-field "Filter" at bounding box center [344, 82] width 208 height 23
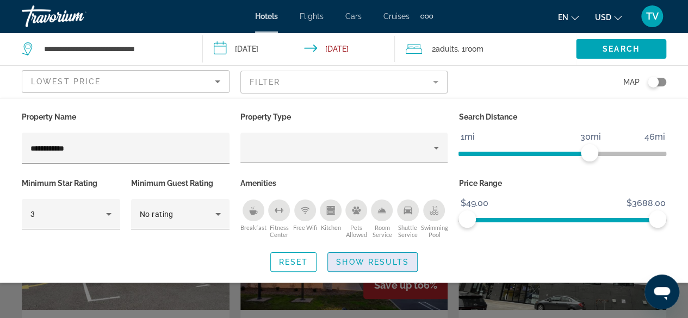
click at [346, 262] on span "Show Results" at bounding box center [372, 262] width 73 height 9
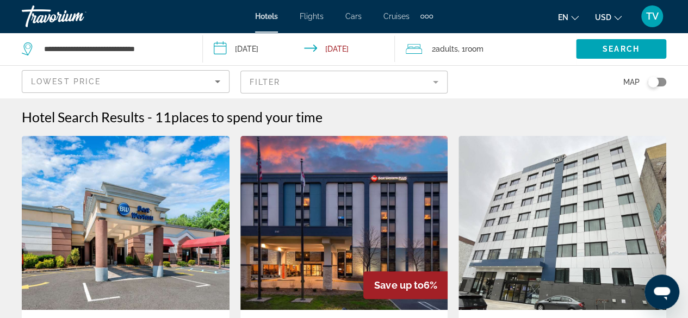
click at [433, 76] on mat-form-field "Filter" at bounding box center [344, 82] width 208 height 23
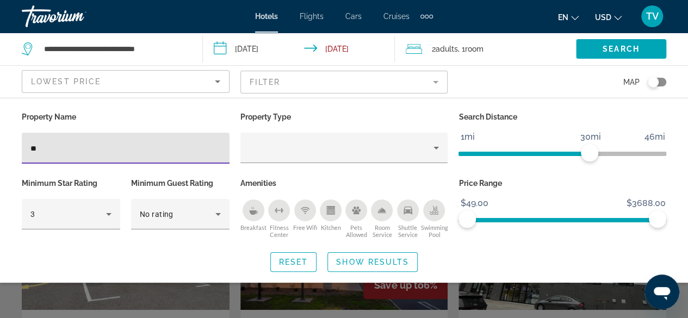
type input "*"
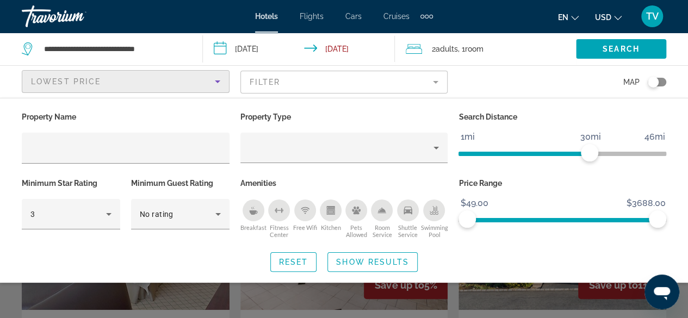
click at [214, 84] on icon "Sort by" at bounding box center [217, 81] width 13 height 13
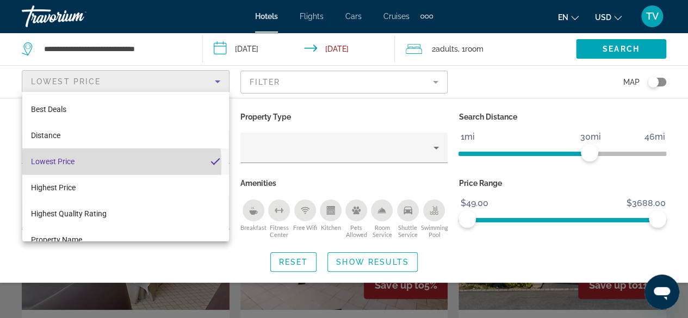
click at [70, 165] on span "Lowest Price" at bounding box center [53, 161] width 44 height 9
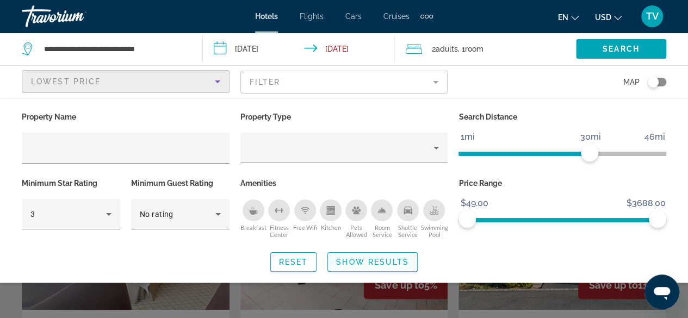
click at [361, 263] on span "Show Results" at bounding box center [372, 262] width 73 height 9
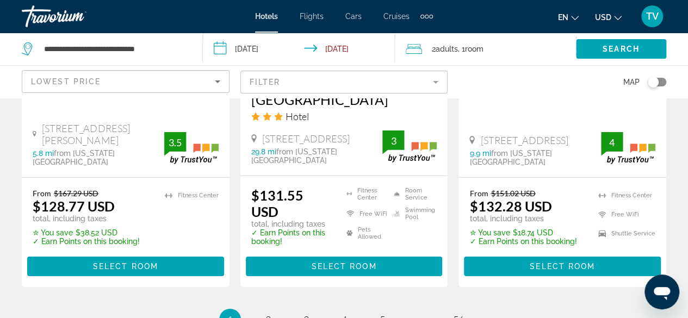
scroll to position [1626, 0]
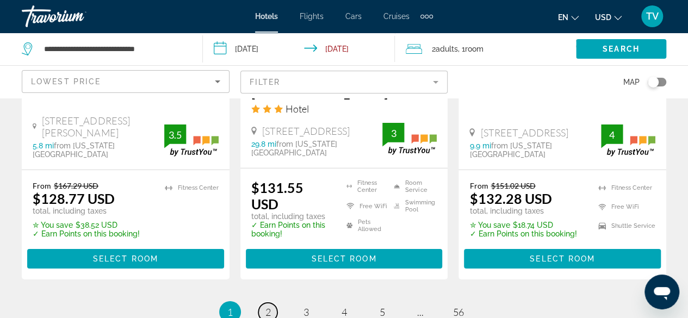
click at [266, 306] on span "2" at bounding box center [267, 312] width 5 height 12
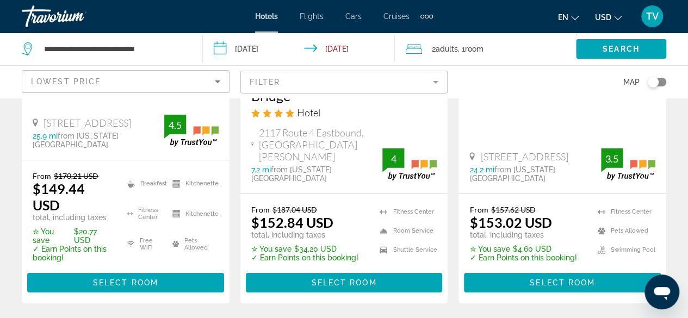
scroll to position [1653, 0]
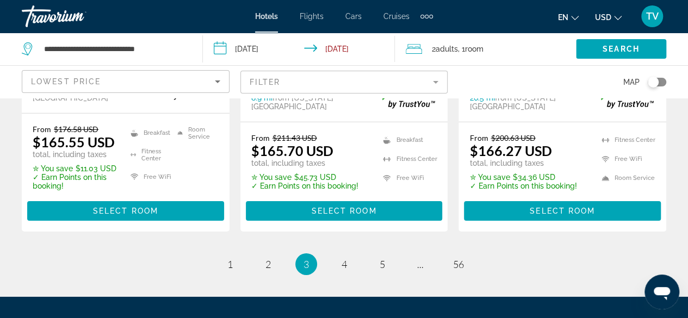
scroll to position [1669, 0]
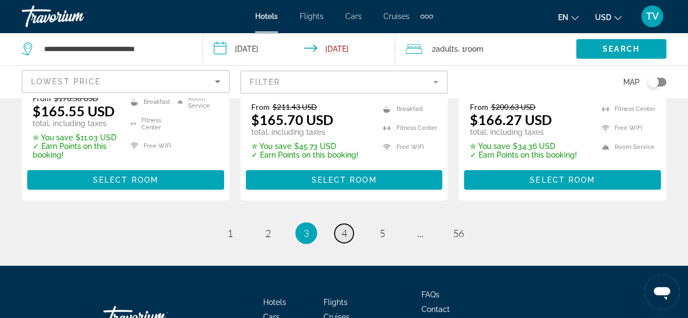
click at [344, 227] on span "4" at bounding box center [344, 233] width 5 height 12
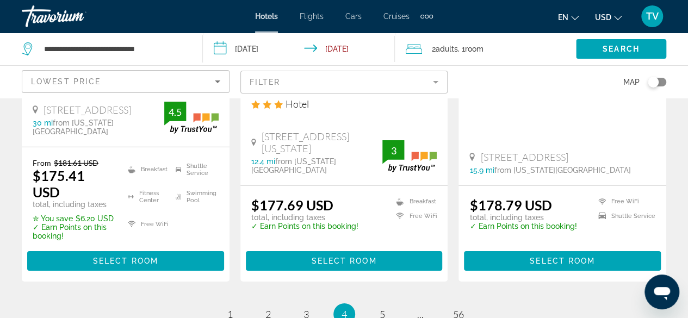
scroll to position [1626, 0]
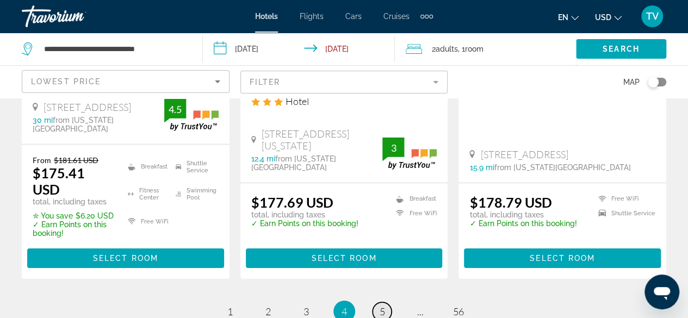
click at [380, 306] on span "5" at bounding box center [382, 312] width 5 height 12
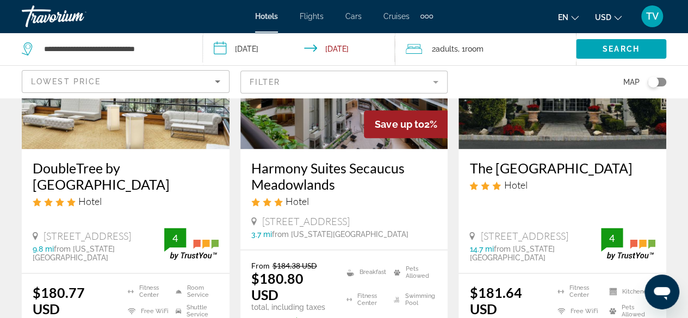
scroll to position [610, 0]
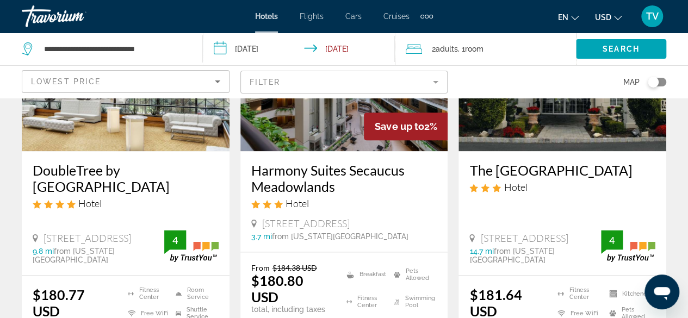
click at [311, 129] on img "Main content" at bounding box center [344, 64] width 208 height 174
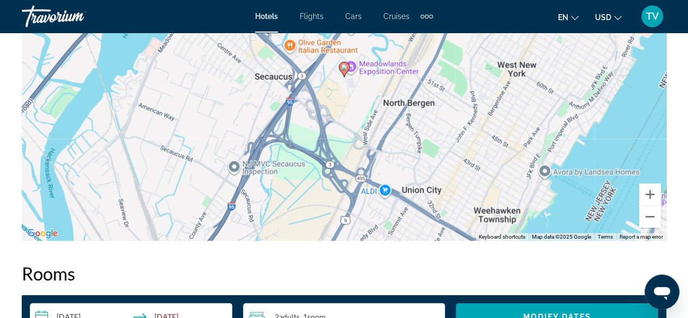
scroll to position [1364, 0]
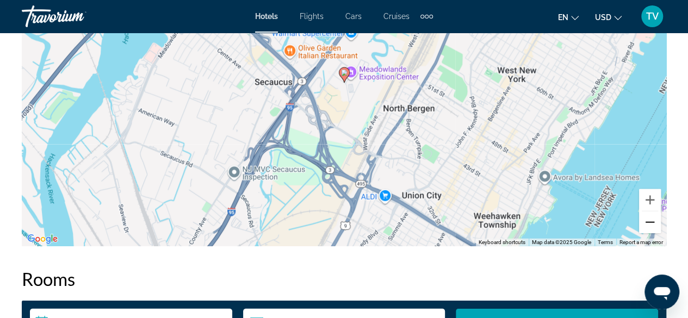
click at [649, 222] on button "Zoom out" at bounding box center [650, 223] width 22 height 22
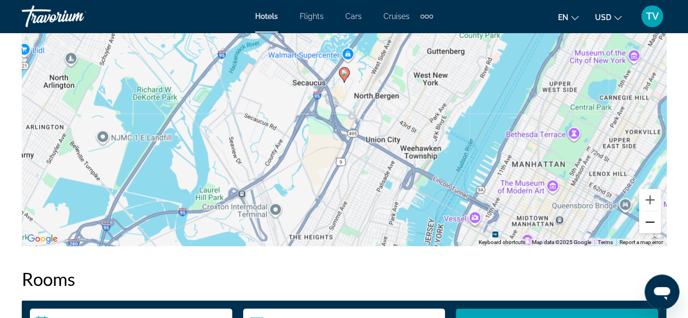
click at [649, 222] on button "Zoom out" at bounding box center [650, 223] width 22 height 22
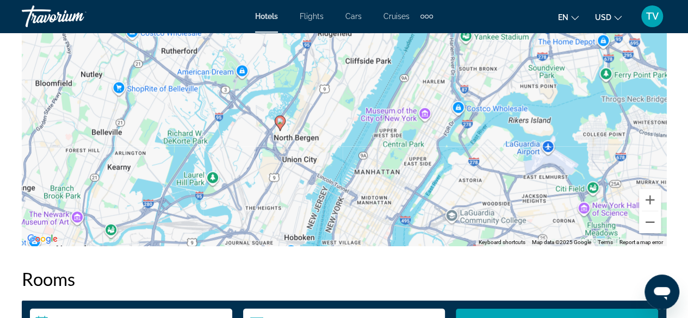
drag, startPoint x: 426, startPoint y: 172, endPoint x: 362, endPoint y: 222, distance: 81.4
click at [362, 222] on div "To activate drag with keyboard, press Alt + Enter. Once in keyboard drag state,…" at bounding box center [344, 83] width 644 height 326
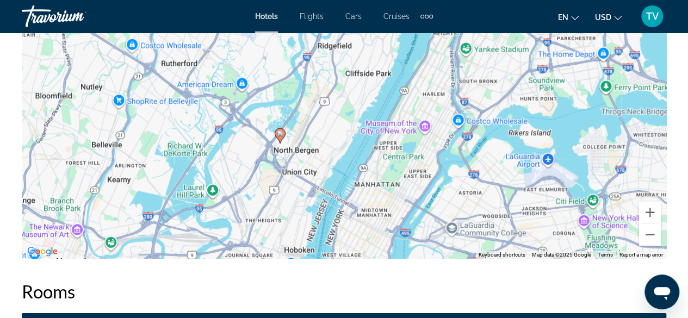
scroll to position [1367, 0]
